Goal: Task Accomplishment & Management: Use online tool/utility

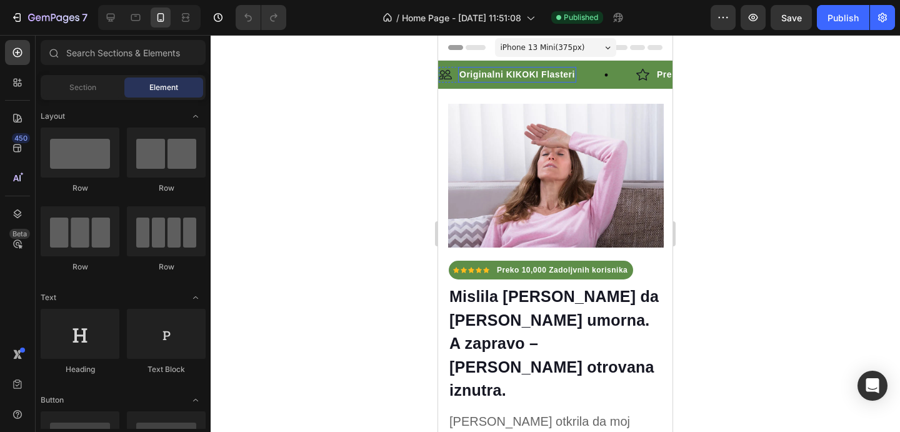
click at [518, 72] on strong "Originalni KIKOKI Flasteri" at bounding box center [517, 74] width 116 height 10
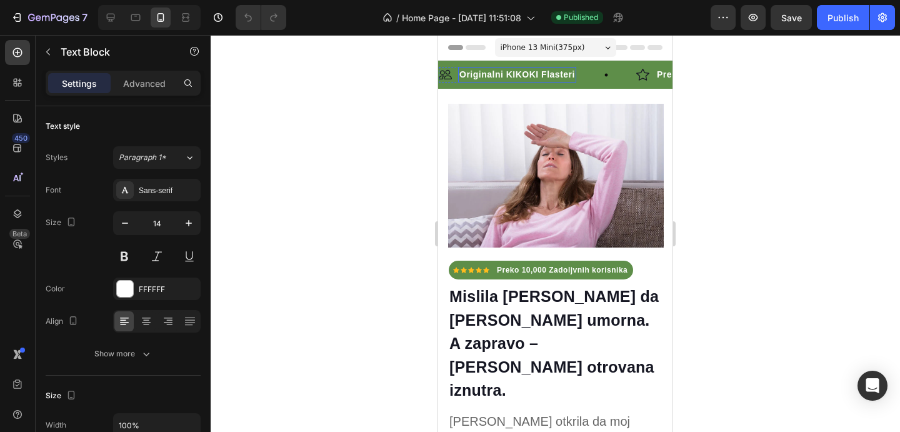
click at [518, 72] on strong "Originalni KIKOKI Flasteri" at bounding box center [517, 74] width 116 height 10
click at [565, 273] on strong "Preko 10,000 Zadoljvnih korisnika" at bounding box center [562, 270] width 131 height 9
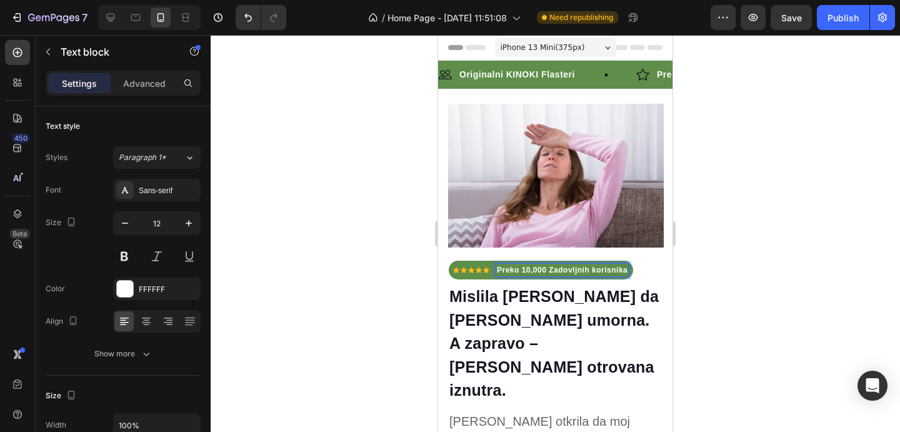
click at [577, 272] on strong "Preko 10,000 Zadovljnih korisnika" at bounding box center [562, 270] width 131 height 9
click at [717, 284] on div at bounding box center [555, 233] width 689 height 397
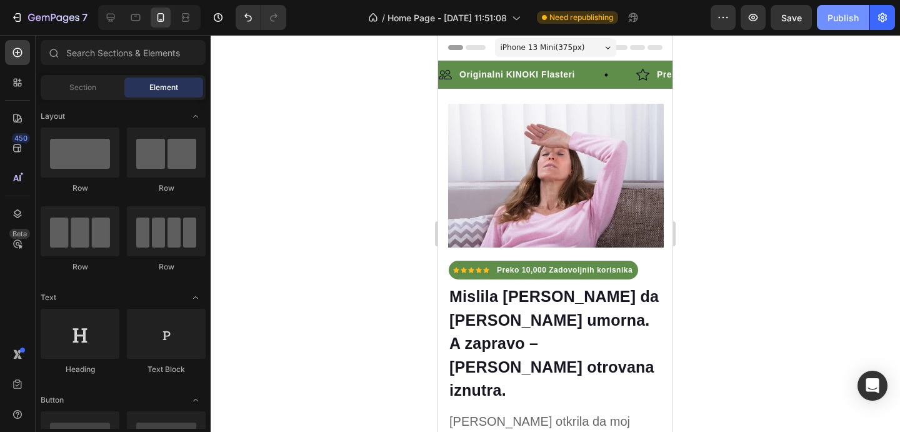
click at [843, 21] on div "Publish" at bounding box center [842, 17] width 31 height 13
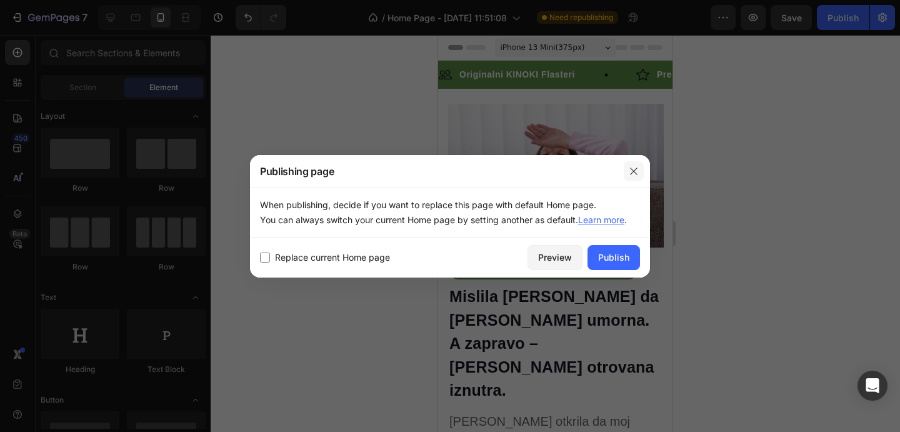
click at [638, 169] on icon "button" at bounding box center [633, 171] width 10 height 10
